Goal: Task Accomplishment & Management: Manage account settings

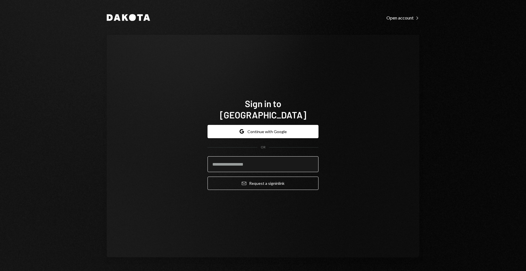
click at [269, 163] on input "email" at bounding box center [262, 165] width 111 height 16
click at [0, 271] on com-1password-button at bounding box center [0, 271] width 0 height 0
click at [288, 157] on input "email" at bounding box center [262, 165] width 111 height 16
click at [0, 271] on com-1password-button at bounding box center [0, 271] width 0 height 0
click at [261, 158] on input "email" at bounding box center [262, 165] width 111 height 16
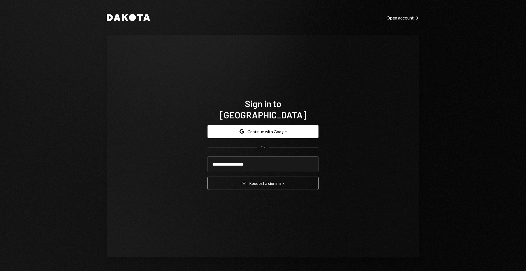
type input "**********"
click at [378, 178] on div "**********" at bounding box center [263, 146] width 312 height 223
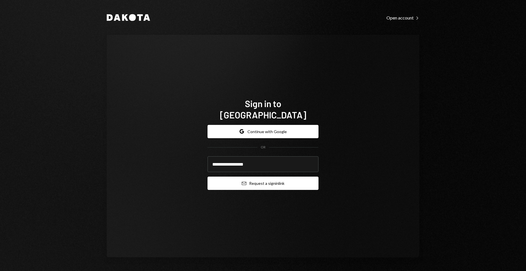
click at [297, 178] on button "Email Request a sign in link" at bounding box center [262, 183] width 111 height 13
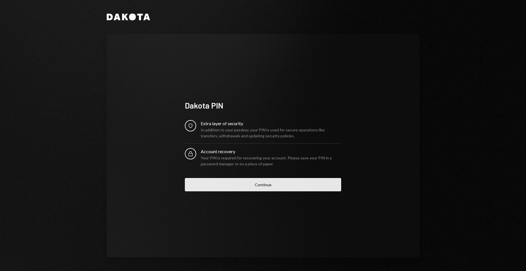
click at [265, 185] on button "Continue" at bounding box center [263, 184] width 156 height 13
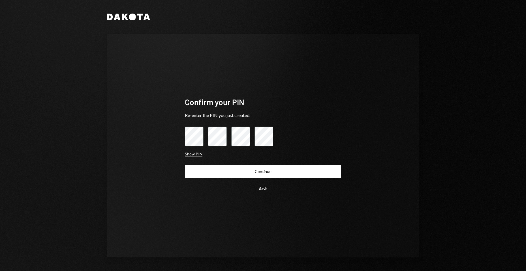
click at [188, 157] on button "Show PIN" at bounding box center [194, 154] width 18 height 5
click at [266, 162] on form "Hide PIN Back Continue" at bounding box center [263, 161] width 156 height 68
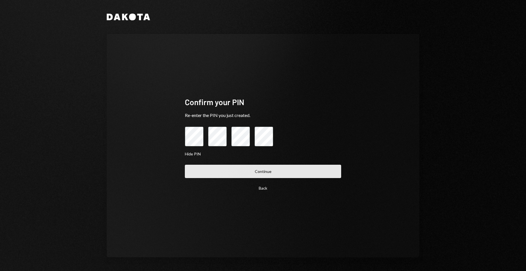
click at [272, 168] on button "Continue" at bounding box center [263, 171] width 156 height 13
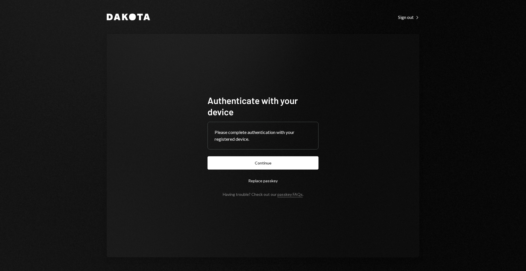
click at [242, 136] on div "Please complete authentication with your registered device." at bounding box center [263, 136] width 97 height 14
click at [265, 164] on button "Continue" at bounding box center [262, 163] width 111 height 13
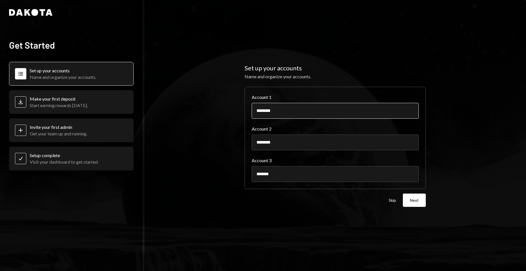
click at [282, 112] on input "********" at bounding box center [335, 111] width 167 height 16
click at [454, 105] on div "Set up your accounts Name and organize your accounts. Account 1 ******** Accoun…" at bounding box center [335, 135] width 382 height 271
click at [410, 200] on button "Next" at bounding box center [414, 200] width 23 height 13
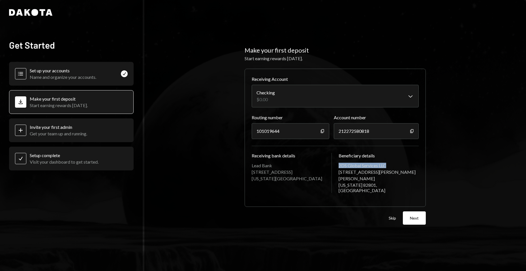
drag, startPoint x: 392, startPoint y: 168, endPoint x: 337, endPoint y: 168, distance: 55.2
click at [337, 168] on div "Receiving bank details Lead Bank 1801 Main St. Kansas City, MO 64108 Beneficiar…" at bounding box center [335, 173] width 167 height 40
copy div "2DS Global Services LLC"
drag, startPoint x: 339, startPoint y: 175, endPoint x: 384, endPoint y: 177, distance: 45.0
click at [384, 175] on div "30 N Gould St Ste R" at bounding box center [379, 172] width 80 height 5
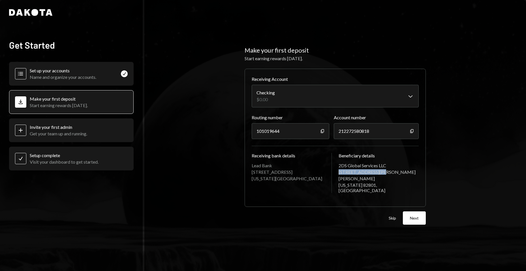
copy div "30 N Gould St Ste R"
click at [322, 132] on icon "button" at bounding box center [322, 132] width 3 height 4
click at [411, 134] on icon "Copy" at bounding box center [412, 131] width 5 height 5
click at [420, 218] on button "Next" at bounding box center [414, 218] width 23 height 13
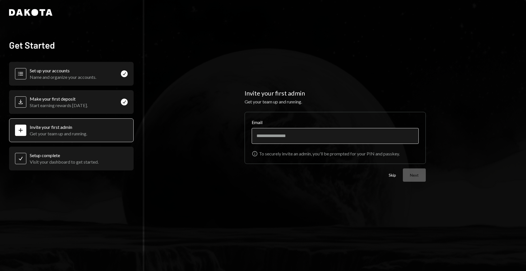
click at [296, 136] on input "Email" at bounding box center [335, 136] width 167 height 16
type input "**********"
click at [473, 94] on div "**********" at bounding box center [335, 135] width 382 height 271
click at [415, 175] on button "Next" at bounding box center [414, 175] width 23 height 13
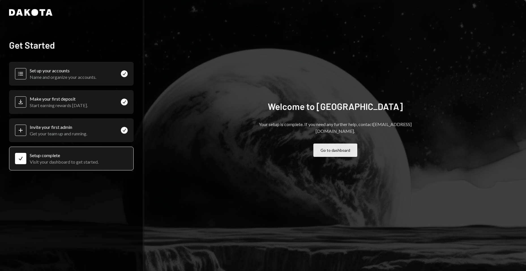
click at [338, 144] on button "Go to dashboard" at bounding box center [335, 150] width 44 height 13
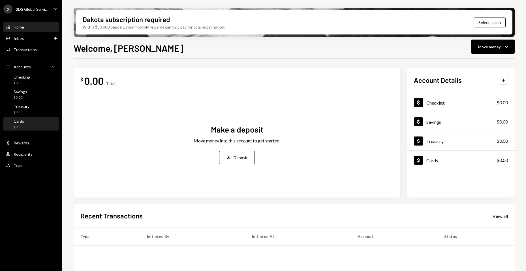
click at [31, 126] on div "Cards $0.00" at bounding box center [31, 124] width 51 height 11
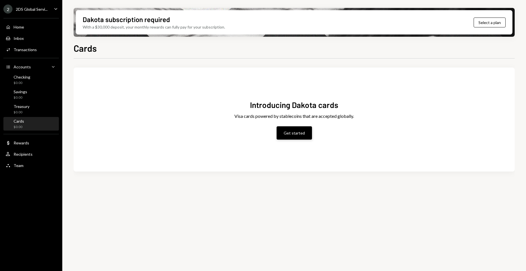
click at [289, 135] on button "Get started" at bounding box center [294, 133] width 35 height 13
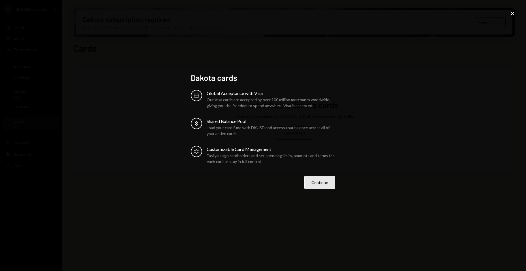
click at [322, 184] on button "Continue" at bounding box center [319, 182] width 31 height 13
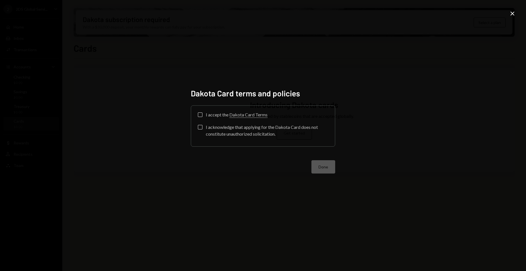
drag, startPoint x: 200, startPoint y: 115, endPoint x: 200, endPoint y: 124, distance: 9.1
click at [199, 115] on button "I accept the Dakota Card Terms" at bounding box center [200, 115] width 5 height 5
click at [201, 127] on button "I acknowledge that applying for the Dakota Card does not constitute unauthorize…" at bounding box center [200, 127] width 5 height 5
click at [331, 168] on button "Done" at bounding box center [323, 166] width 24 height 13
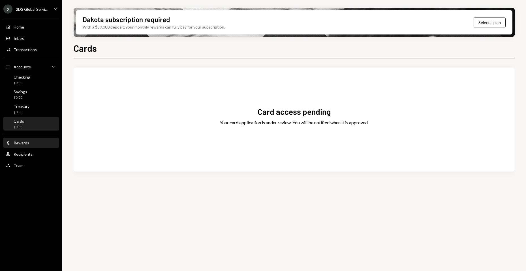
click at [29, 145] on div "Rewards" at bounding box center [22, 143] width 16 height 5
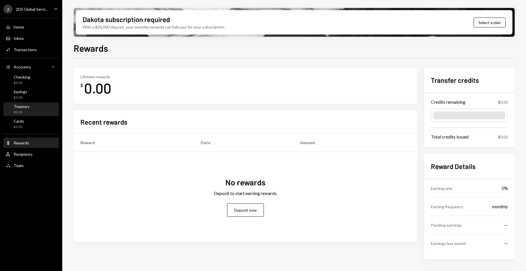
click at [25, 108] on div "Treasury" at bounding box center [22, 106] width 16 height 5
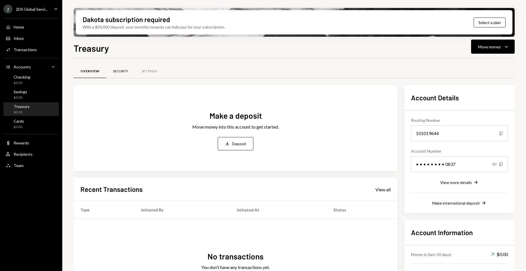
click at [116, 73] on div "Security" at bounding box center [120, 71] width 15 height 5
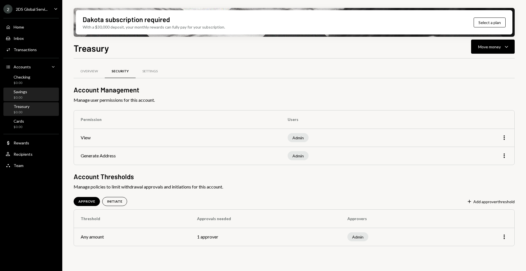
click at [24, 92] on div "Savings" at bounding box center [21, 91] width 14 height 5
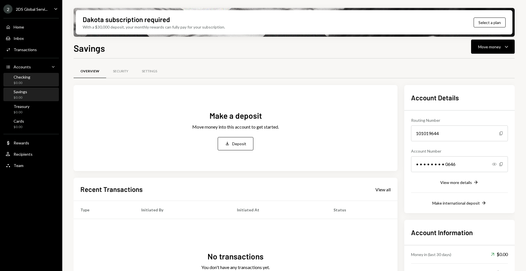
click at [31, 80] on div "Checking $0.00" at bounding box center [31, 80] width 51 height 11
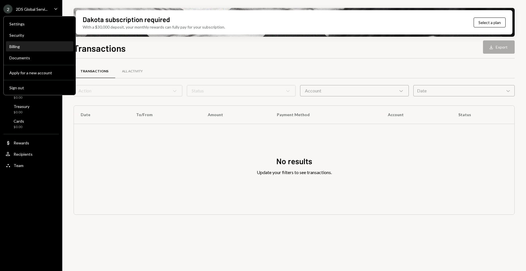
click at [33, 48] on div "Billing" at bounding box center [39, 46] width 61 height 5
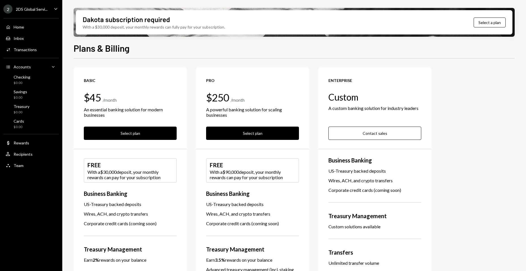
click at [43, 7] on div "2DS Global Servi..." at bounding box center [32, 9] width 32 height 5
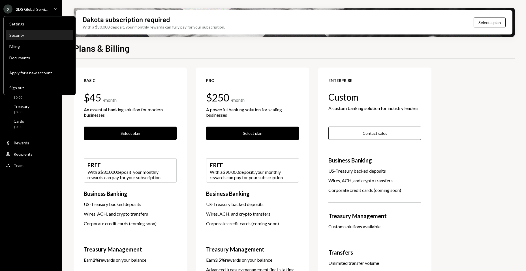
click at [29, 37] on div "Security" at bounding box center [39, 35] width 61 height 5
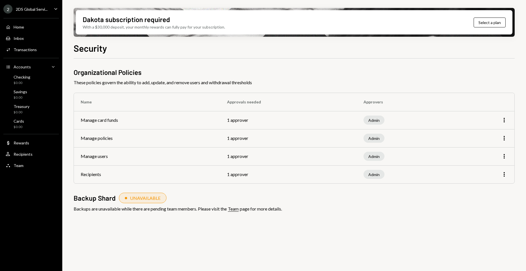
click at [37, 8] on div "2DS Global Servi..." at bounding box center [32, 9] width 32 height 5
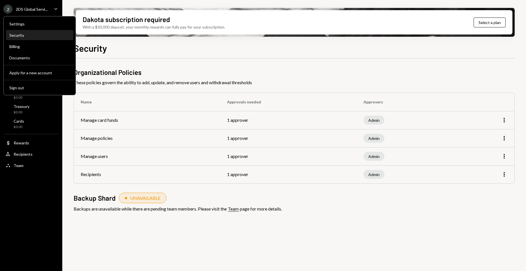
click at [33, 34] on div "Security" at bounding box center [39, 35] width 61 height 5
click at [33, 25] on div "Settings" at bounding box center [39, 24] width 61 height 5
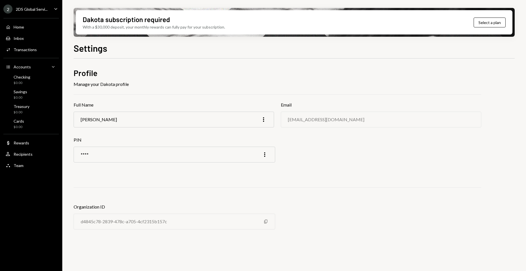
click at [49, 8] on div "2 2DS Global Servi... Caret Down" at bounding box center [31, 9] width 62 height 9
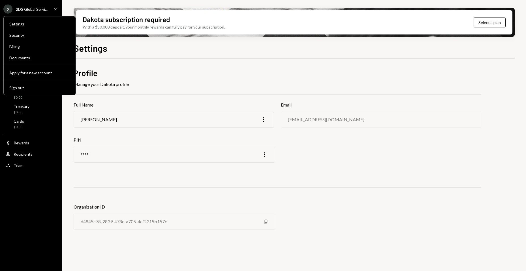
click at [31, 192] on div "2 2DS Global Servi... Caret Down Home Home Inbox Inbox Activities Transactions …" at bounding box center [31, 135] width 62 height 271
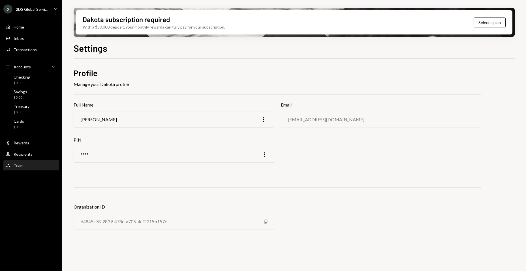
click at [25, 164] on div "Team Team" at bounding box center [31, 165] width 51 height 5
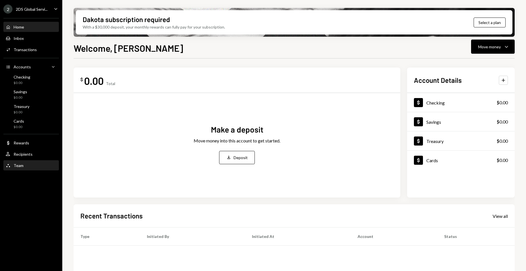
click at [28, 164] on div "Team Team" at bounding box center [31, 165] width 51 height 5
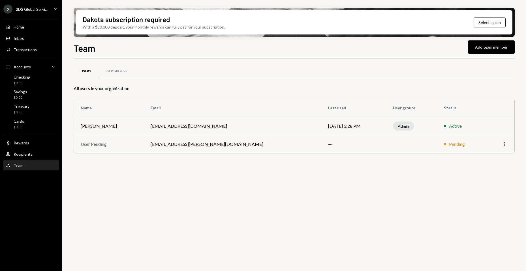
click at [503, 144] on icon "More" at bounding box center [504, 144] width 7 height 7
click at [289, 189] on div "Users User Groups All users in your organization Name Email Last used User grou…" at bounding box center [294, 168] width 441 height 219
click at [33, 153] on div "User Recipients" at bounding box center [31, 154] width 51 height 5
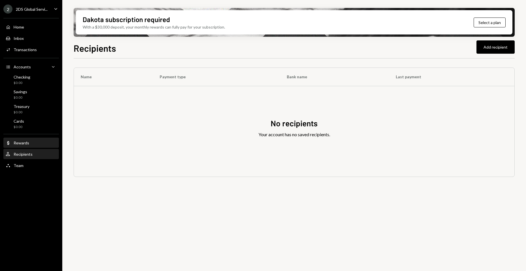
click at [29, 145] on div "Dollar Rewards" at bounding box center [31, 143] width 51 height 5
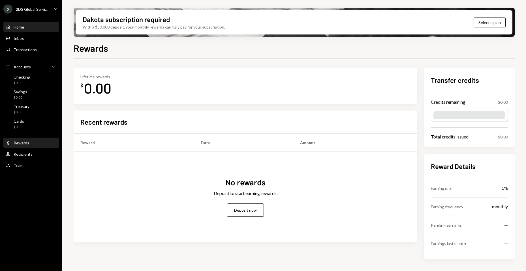
click at [31, 28] on div "Home Home" at bounding box center [31, 27] width 51 height 5
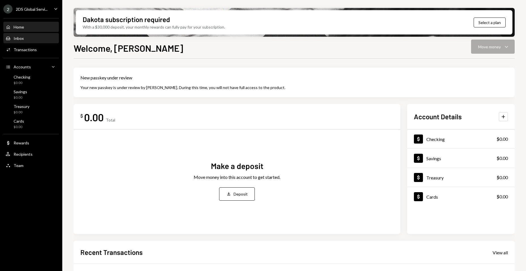
click at [29, 38] on div "Inbox Inbox" at bounding box center [31, 38] width 51 height 5
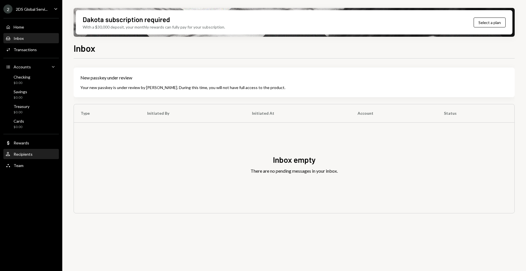
click at [30, 155] on div "Recipients" at bounding box center [23, 154] width 19 height 5
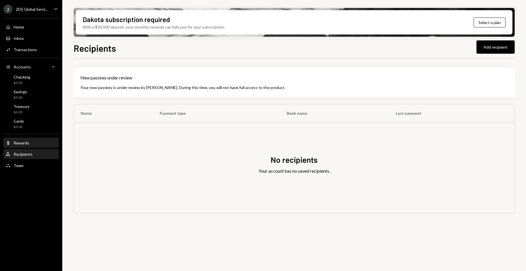
click at [33, 142] on div "Dollar Rewards" at bounding box center [31, 143] width 51 height 5
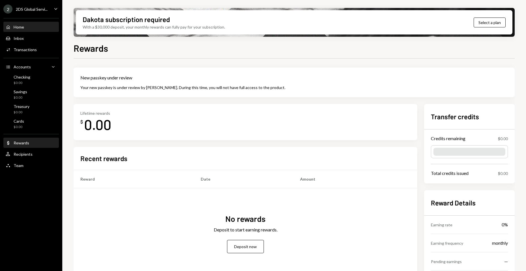
click at [25, 27] on div "Home Home" at bounding box center [31, 27] width 51 height 5
